Goal: Task Accomplishment & Management: Complete application form

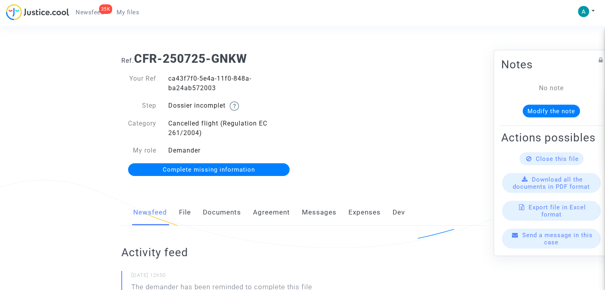
drag, startPoint x: 260, startPoint y: 167, endPoint x: 285, endPoint y: 150, distance: 30.0
click at [260, 167] on link "Complete missing information" at bounding box center [209, 169] width 162 height 13
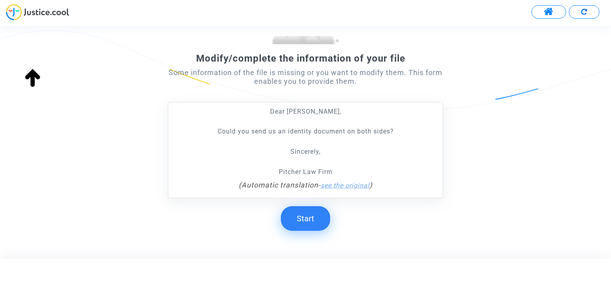
scroll to position [134, 0]
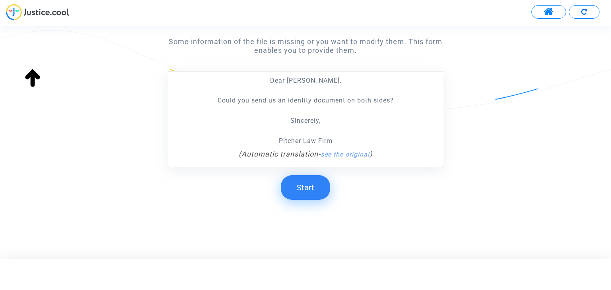
click at [323, 188] on button "Start" at bounding box center [305, 187] width 49 height 25
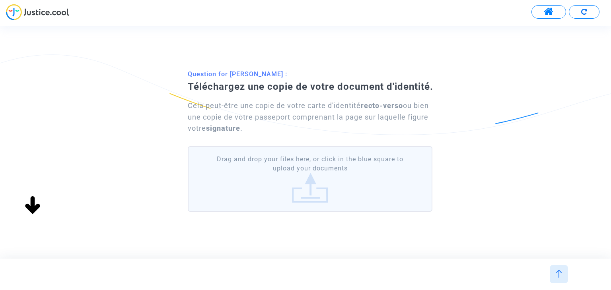
click at [316, 169] on label "Drag and drop your files here, or click in the blue square to upload your docum…" at bounding box center [310, 179] width 244 height 66
click at [0, 0] on input "Drag and drop your files here, or click in the blue square to upload your docum…" at bounding box center [0, 0] width 0 height 0
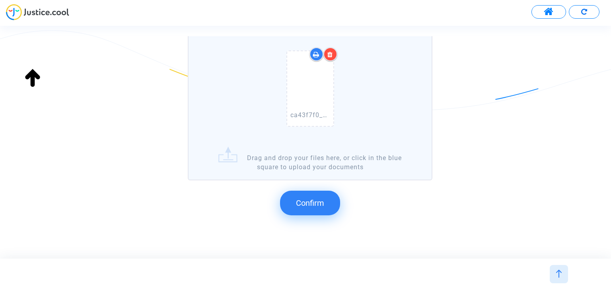
scroll to position [128, 0]
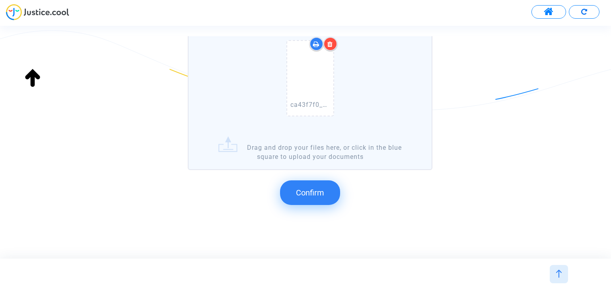
click at [307, 199] on button "Confirm" at bounding box center [310, 192] width 60 height 25
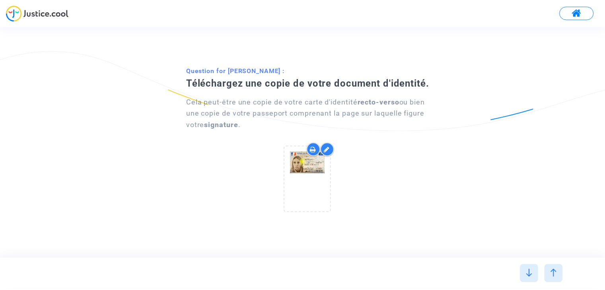
scroll to position [0, 0]
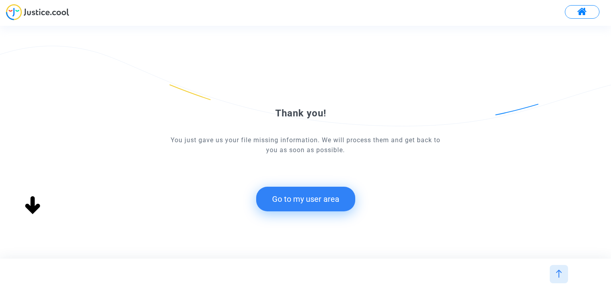
click at [287, 204] on button "Go to my user area" at bounding box center [305, 199] width 99 height 25
